Goal: Task Accomplishment & Management: Use online tool/utility

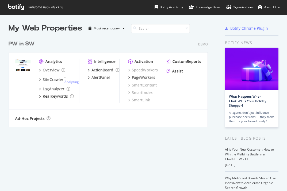
scroll to position [191, 287]
click at [148, 77] on div "PageWorkers" at bounding box center [143, 77] width 23 height 5
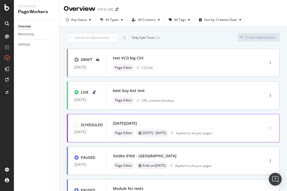
click at [272, 129] on div "button" at bounding box center [269, 127] width 5 height 3
click at [189, 127] on div "Black Friday Page Editor 21st November - 24th November Applied to all your pages" at bounding box center [177, 127] width 129 height 17
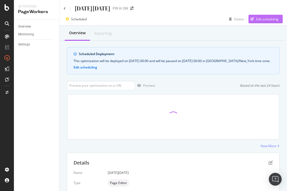
click at [269, 21] on div "Edit scheduling" at bounding box center [267, 19] width 22 height 5
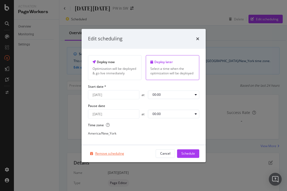
click at [105, 153] on div "Remove scheduling" at bounding box center [109, 153] width 29 height 5
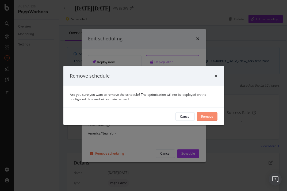
click at [210, 116] on div "Remove" at bounding box center [207, 116] width 12 height 5
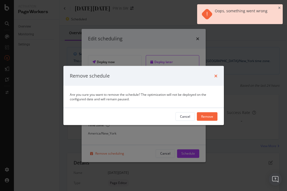
click at [214, 76] on icon "times" at bounding box center [215, 75] width 3 height 4
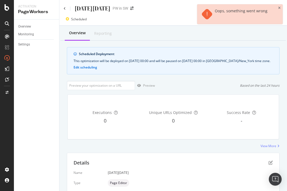
click at [282, 5] on div "Oops, something went wrong" at bounding box center [239, 14] width 85 height 20
click at [279, 6] on div "Oops, something went wrong" at bounding box center [239, 14] width 85 height 20
click at [279, 9] on icon "close toast" at bounding box center [279, 7] width 2 height 3
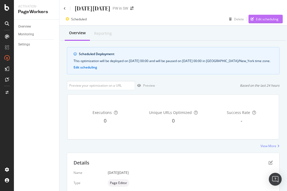
click at [263, 19] on div "Edit scheduling" at bounding box center [267, 19] width 22 height 5
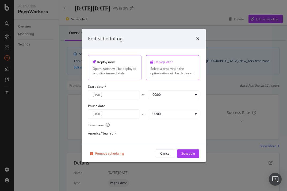
click at [112, 65] on div "Deploy now Optimization will be deployed & go live immediately" at bounding box center [114, 67] width 53 height 25
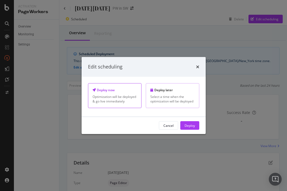
click at [173, 97] on div "Select a time when the optimization will be deployed" at bounding box center [172, 98] width 44 height 9
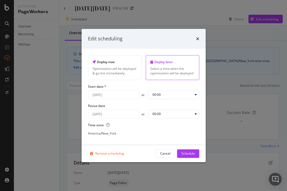
click at [199, 36] on div "Edit scheduling" at bounding box center [143, 39] width 124 height 20
click at [197, 37] on icon "times" at bounding box center [197, 39] width 3 height 4
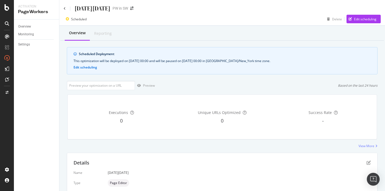
scroll to position [60, 0]
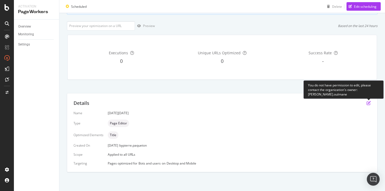
click at [286, 104] on icon "pen-to-square" at bounding box center [368, 103] width 4 height 4
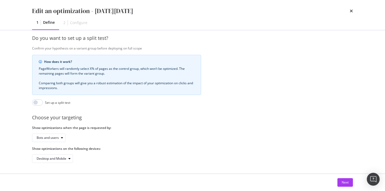
scroll to position [0, 0]
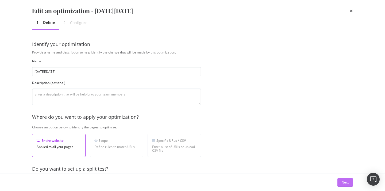
click at [286, 181] on div "Next" at bounding box center [344, 182] width 7 height 5
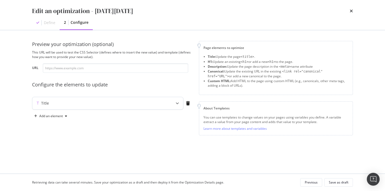
click at [115, 103] on div "Title" at bounding box center [97, 102] width 130 height 5
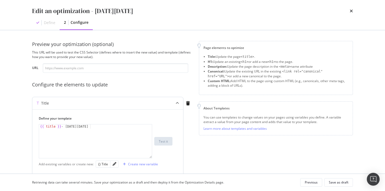
click at [110, 134] on div "{{ title }} - [DATE][DATE]" at bounding box center [95, 145] width 113 height 42
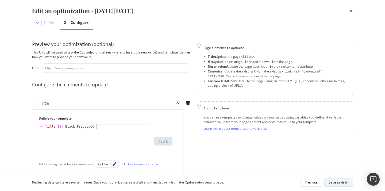
type textarea "{{ title }} - Black Fridayddd"
click at [286, 181] on div "Save as draft" at bounding box center [339, 182] width 20 height 5
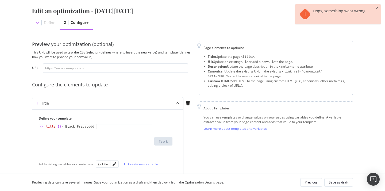
click at [286, 9] on icon "close toast" at bounding box center [377, 7] width 2 height 3
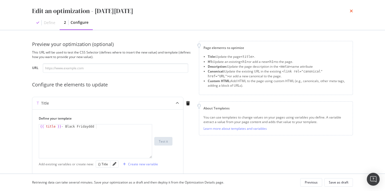
click at [286, 10] on icon "times" at bounding box center [350, 11] width 3 height 4
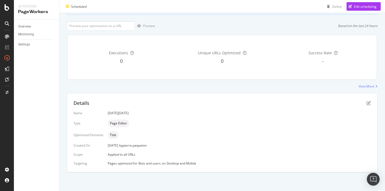
scroll to position [0, 0]
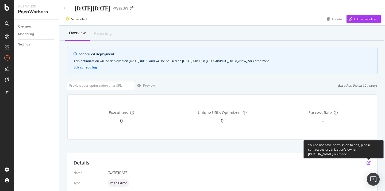
click at [286, 163] on icon "pen-to-square" at bounding box center [368, 162] width 4 height 4
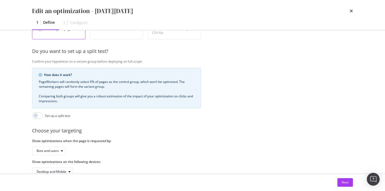
scroll to position [131, 0]
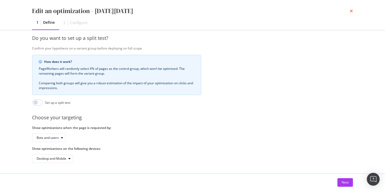
click at [286, 13] on icon "times" at bounding box center [350, 11] width 3 height 4
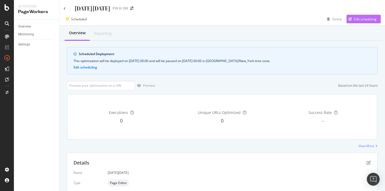
click at [286, 19] on icon "button" at bounding box center [349, 18] width 3 height 3
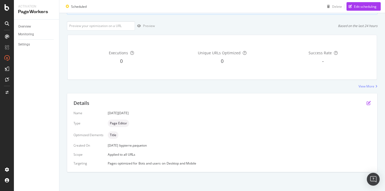
click at [286, 101] on icon "pen-to-square" at bounding box center [368, 103] width 4 height 4
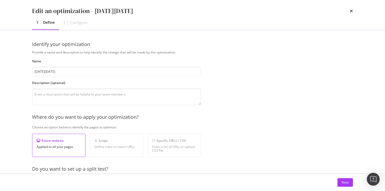
scroll to position [131, 0]
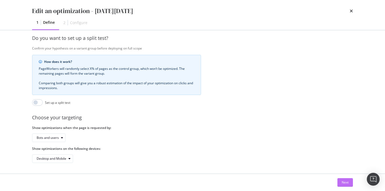
click at [286, 182] on button "Next" at bounding box center [344, 182] width 15 height 9
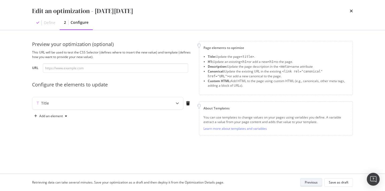
scroll to position [0, 0]
click at [129, 101] on div "Title" at bounding box center [97, 102] width 130 height 5
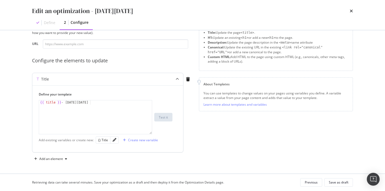
type textarea "{{ title }} - [DATE][DATE]"
click at [135, 108] on div "{{ title }} - [DATE][DATE]" at bounding box center [95, 121] width 113 height 42
click at [47, 157] on div "Add an element" at bounding box center [51, 158] width 24 height 3
click at [50, 138] on div "Canonical" at bounding box center [53, 139] width 15 height 5
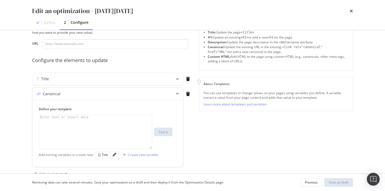
click at [151, 127] on div "modal" at bounding box center [95, 136] width 113 height 42
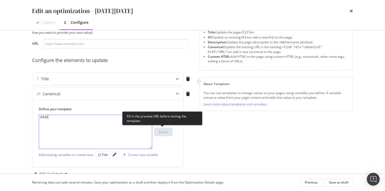
scroll to position [0, 0]
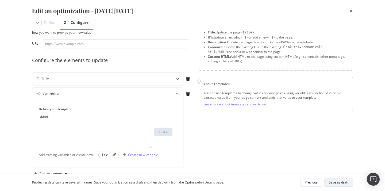
type textarea "dddd"
click at [286, 183] on div "Save as draft" at bounding box center [339, 182] width 20 height 5
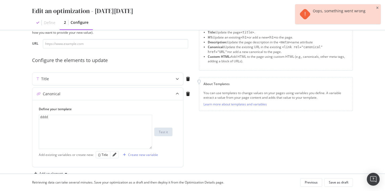
scroll to position [0, 0]
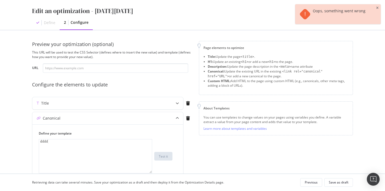
click at [286, 9] on div "Oops, something went wrong" at bounding box center [337, 14] width 85 height 20
click at [286, 7] on icon "close toast" at bounding box center [377, 7] width 2 height 3
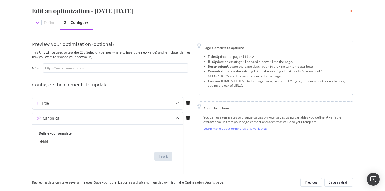
click at [286, 11] on icon "times" at bounding box center [350, 11] width 3 height 4
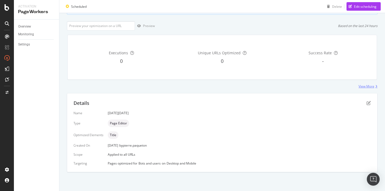
click at [286, 85] on div "View More" at bounding box center [366, 86] width 16 height 5
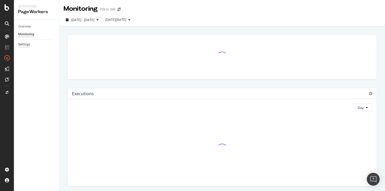
click at [23, 45] on div "Settings" at bounding box center [24, 45] width 12 height 6
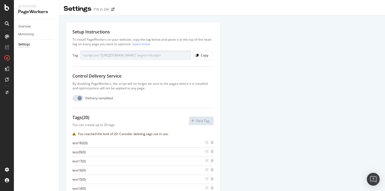
click at [77, 92] on div "Setup Instructions To install PageWorkers on your website, copy the tag below a…" at bounding box center [143, 134] width 154 height 225
click at [24, 34] on div "Monitoring" at bounding box center [26, 35] width 16 height 6
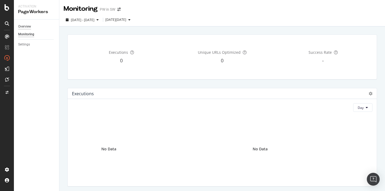
click at [24, 24] on div "Overview" at bounding box center [24, 27] width 13 height 6
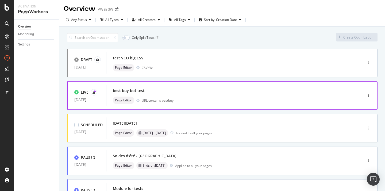
click at [262, 85] on div "best buy bot test Page Editor URL contains bestbuy" at bounding box center [226, 95] width 240 height 21
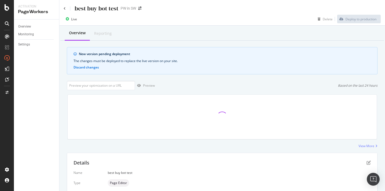
scroll to position [60, 0]
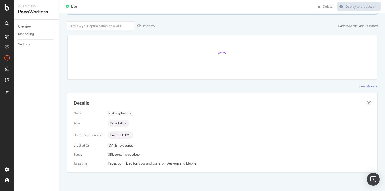
click at [286, 105] on div "Details" at bounding box center [221, 103] width 297 height 7
click at [286, 104] on icon "pen-to-square" at bounding box center [368, 103] width 4 height 4
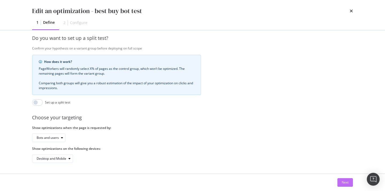
click at [286, 180] on div "Next" at bounding box center [344, 182] width 7 height 5
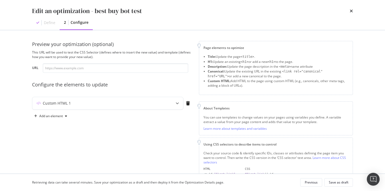
scroll to position [11, 0]
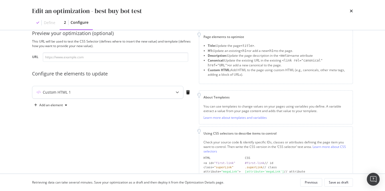
click at [132, 89] on div "Custom HTML 1" at bounding box center [107, 92] width 151 height 12
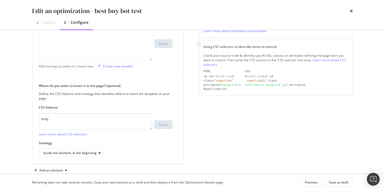
scroll to position [107, 0]
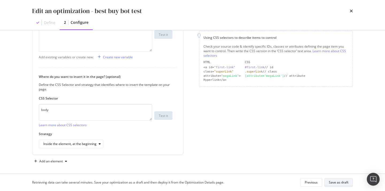
click at [286, 186] on div "Save as draft" at bounding box center [339, 181] width 20 height 7
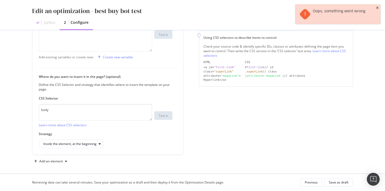
click at [286, 8] on icon "close toast" at bounding box center [377, 7] width 2 height 3
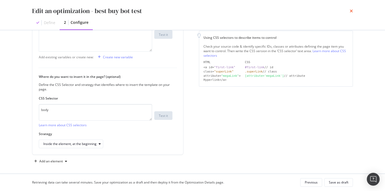
click at [286, 13] on div "times" at bounding box center [350, 10] width 3 height 9
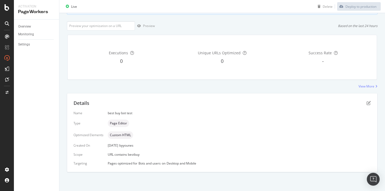
scroll to position [0, 0]
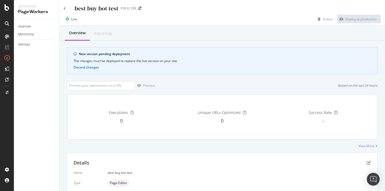
click at [67, 9] on div "best buy bot test" at bounding box center [91, 8] width 55 height 8
click at [65, 9] on icon at bounding box center [65, 8] width 2 height 3
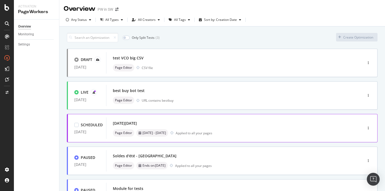
click at [211, 126] on div "[DATE][DATE]" at bounding box center [226, 122] width 227 height 7
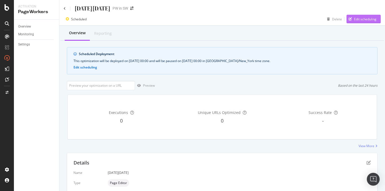
click at [286, 21] on div "Edit scheduling" at bounding box center [365, 19] width 22 height 5
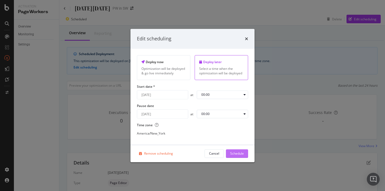
click at [239, 153] on div "Schedule" at bounding box center [237, 153] width 14 height 5
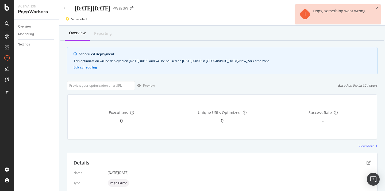
click at [286, 7] on icon "close toast" at bounding box center [377, 7] width 2 height 3
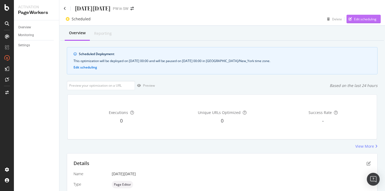
click at [357, 18] on div "Edit scheduling" at bounding box center [365, 19] width 22 height 5
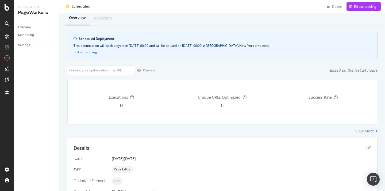
scroll to position [63, 0]
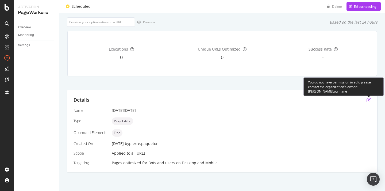
click at [369, 102] on icon "pen-to-square" at bounding box center [368, 100] width 4 height 4
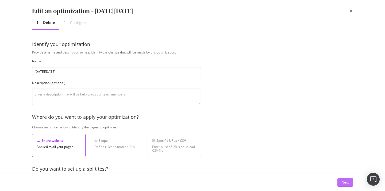
click at [339, 183] on button "Next" at bounding box center [344, 182] width 15 height 9
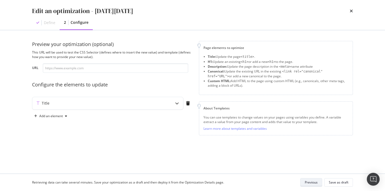
click at [339, 183] on div "Save as draft" at bounding box center [339, 182] width 20 height 5
click at [155, 104] on div "Title" at bounding box center [97, 102] width 130 height 5
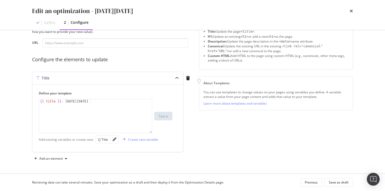
scroll to position [25, 0]
type textarea "{{ title }} - [DATE][DATE]"
click at [126, 105] on div "{{ title }} - [DATE][DATE]" at bounding box center [95, 120] width 113 height 42
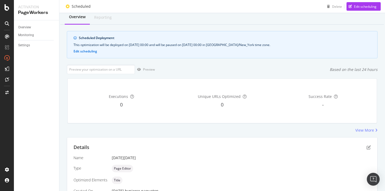
scroll to position [3, 0]
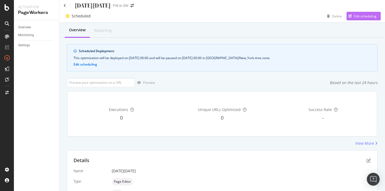
click at [361, 14] on div "Edit scheduling" at bounding box center [365, 16] width 22 height 5
click at [62, 4] on div "[DATE][DATE] PW in SW" at bounding box center [221, 3] width 325 height 13
click at [65, 6] on icon at bounding box center [65, 6] width 2 height 4
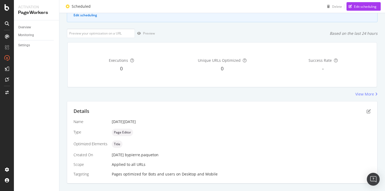
scroll to position [63, 0]
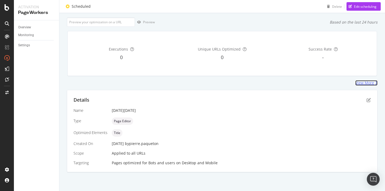
click at [363, 83] on div "View More" at bounding box center [364, 82] width 19 height 5
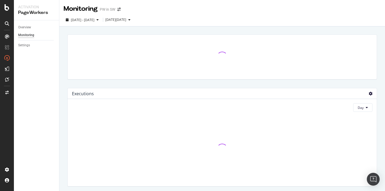
click at [370, 92] on icon at bounding box center [370, 94] width 4 height 4
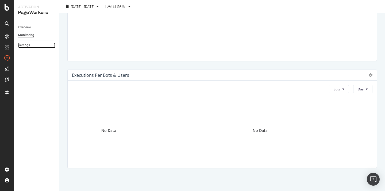
click at [31, 45] on link "Settings" at bounding box center [36, 45] width 37 height 6
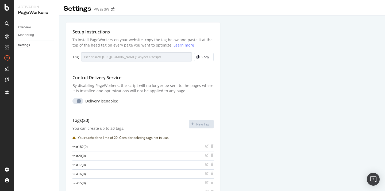
scroll to position [79, 0]
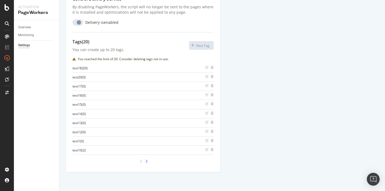
click at [146, 160] on icon "angle-right" at bounding box center [146, 161] width 3 height 4
click at [23, 21] on div "Overview Monitoring Settings" at bounding box center [36, 105] width 45 height 170
click at [23, 27] on div "Overview" at bounding box center [24, 28] width 13 height 6
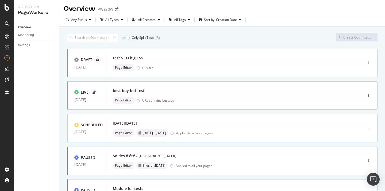
scroll to position [5, 0]
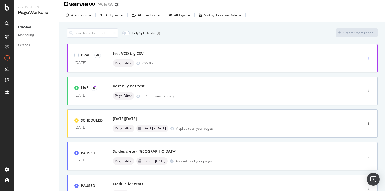
click at [368, 58] on icon "button" at bounding box center [368, 58] width 1 height 3
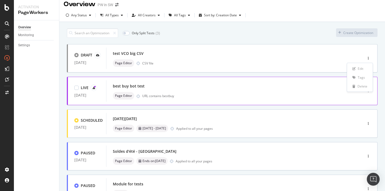
click at [316, 77] on div "LIVE [DATE] best buy bot test Page Editor URL contains bestbuy" at bounding box center [222, 91] width 310 height 28
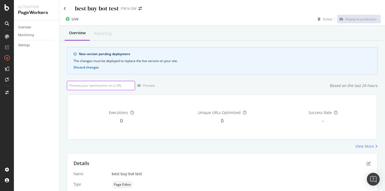
click at [105, 85] on input "url" at bounding box center [101, 85] width 68 height 9
click at [25, 47] on div "Settings" at bounding box center [24, 45] width 12 height 6
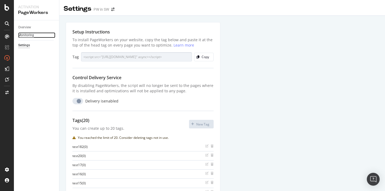
click at [26, 33] on div "Monitoring" at bounding box center [26, 35] width 16 height 6
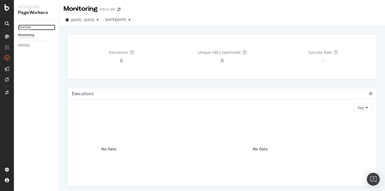
click at [27, 26] on div "Overview" at bounding box center [24, 28] width 13 height 6
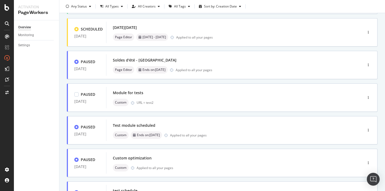
scroll to position [99, 0]
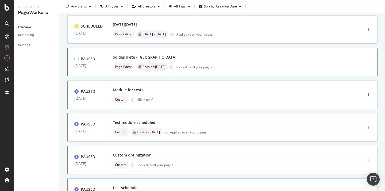
click at [75, 56] on div "PAUSED [DATE]" at bounding box center [87, 62] width 38 height 16
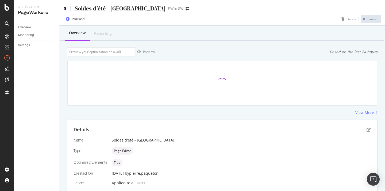
click at [66, 7] on icon at bounding box center [65, 9] width 2 height 4
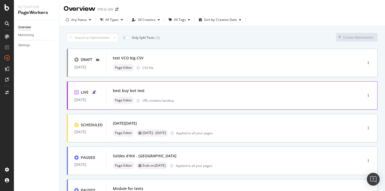
click at [76, 91] on div at bounding box center [76, 92] width 4 height 4
click at [182, 40] on div "Edit tags" at bounding box center [175, 38] width 20 height 8
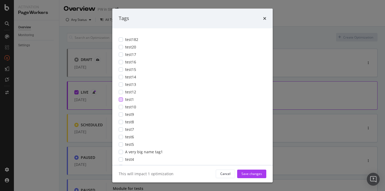
scroll to position [28, 0]
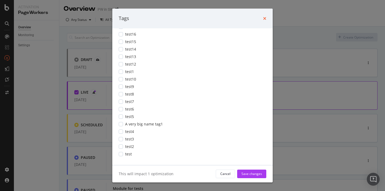
click at [264, 18] on icon "times" at bounding box center [264, 18] width 3 height 4
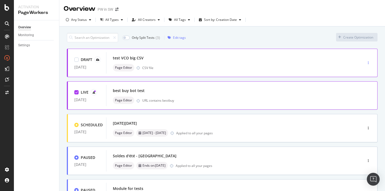
click at [368, 63] on icon "button" at bounding box center [368, 62] width 1 height 3
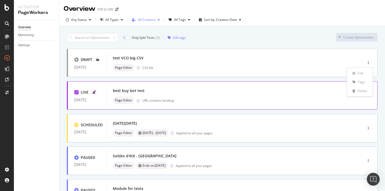
click at [159, 20] on div "button" at bounding box center [158, 19] width 6 height 3
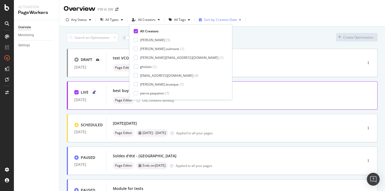
click at [199, 20] on icon "button" at bounding box center [200, 19] width 3 height 3
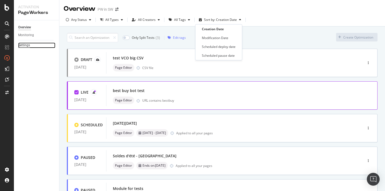
click at [21, 47] on div "Settings" at bounding box center [24, 45] width 12 height 6
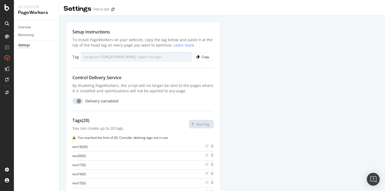
click at [24, 30] on div "Overview" at bounding box center [38, 28] width 41 height 8
click at [27, 46] on div "Settings" at bounding box center [24, 45] width 12 height 6
click at [23, 36] on div "Monitoring" at bounding box center [26, 35] width 16 height 6
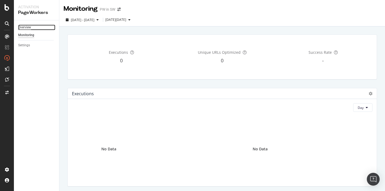
click at [25, 26] on div "Overview" at bounding box center [24, 28] width 13 height 6
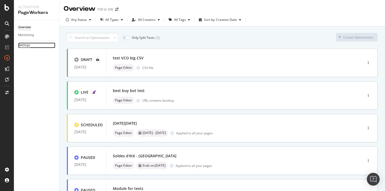
click at [24, 46] on div "Settings" at bounding box center [24, 45] width 12 height 6
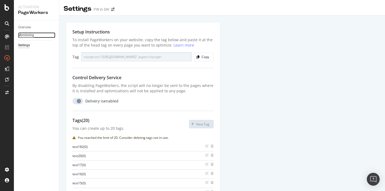
click at [30, 35] on div "Monitoring" at bounding box center [26, 35] width 16 height 6
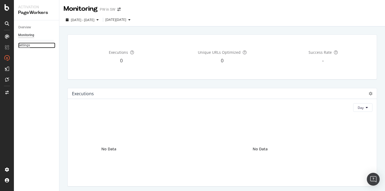
click at [26, 46] on div "Settings" at bounding box center [24, 45] width 12 height 6
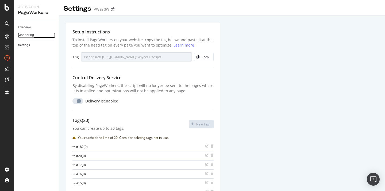
click at [31, 33] on div "Monitoring" at bounding box center [26, 35] width 16 height 6
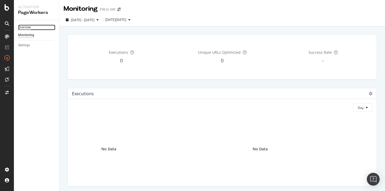
click at [27, 28] on div "Overview" at bounding box center [24, 28] width 13 height 6
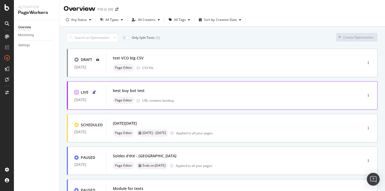
click at [78, 93] on div at bounding box center [76, 92] width 4 height 4
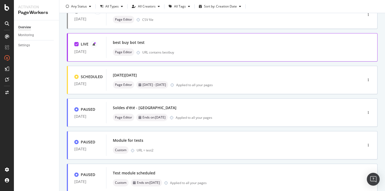
scroll to position [47, 0]
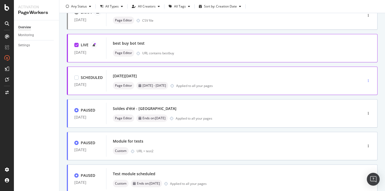
click at [368, 80] on icon "button" at bounding box center [368, 80] width 1 height 3
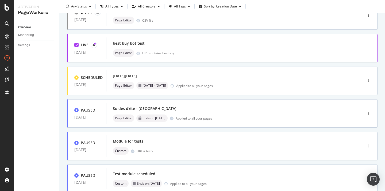
scroll to position [0, 0]
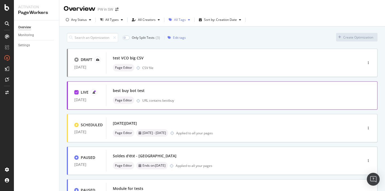
click at [190, 16] on div "All Tags" at bounding box center [179, 20] width 26 height 8
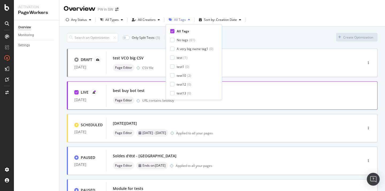
click at [189, 19] on div "button" at bounding box center [189, 19] width 6 height 3
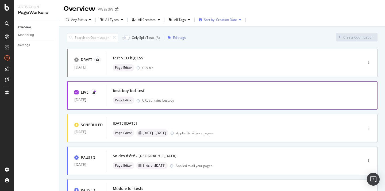
click at [239, 20] on icon "button" at bounding box center [240, 19] width 2 height 3
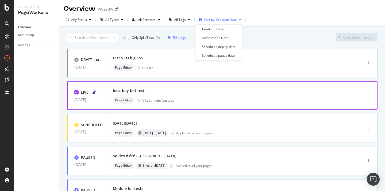
click at [239, 20] on icon "button" at bounding box center [240, 19] width 2 height 3
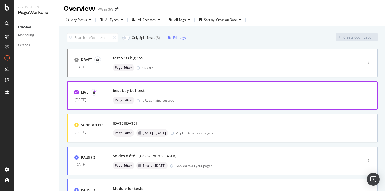
click at [76, 94] on div at bounding box center [76, 92] width 4 height 4
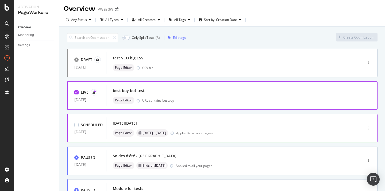
click at [77, 122] on div "SCHEDULED" at bounding box center [88, 124] width 28 height 5
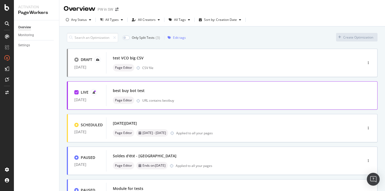
click at [75, 88] on div "LIVE [DATE]" at bounding box center [87, 95] width 38 height 17
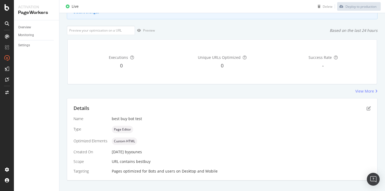
scroll to position [54, 0]
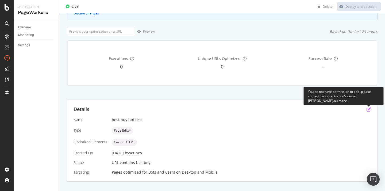
click at [367, 110] on icon "pen-to-square" at bounding box center [368, 109] width 4 height 4
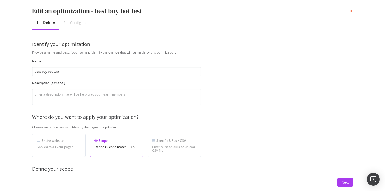
click at [350, 10] on icon "times" at bounding box center [350, 11] width 3 height 4
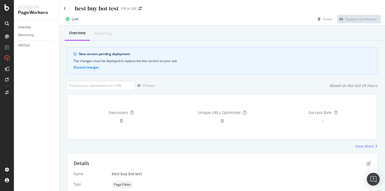
scroll to position [53, 0]
